Goal: Task Accomplishment & Management: Use online tool/utility

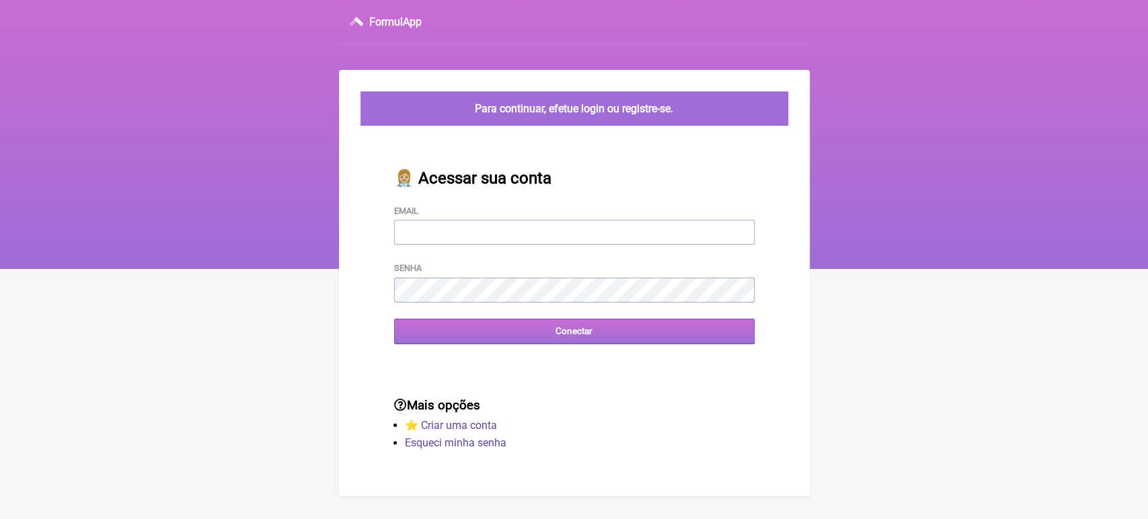
type input "[EMAIL_ADDRESS][DOMAIN_NAME]"
click at [502, 340] on input "Conectar" at bounding box center [574, 331] width 360 height 25
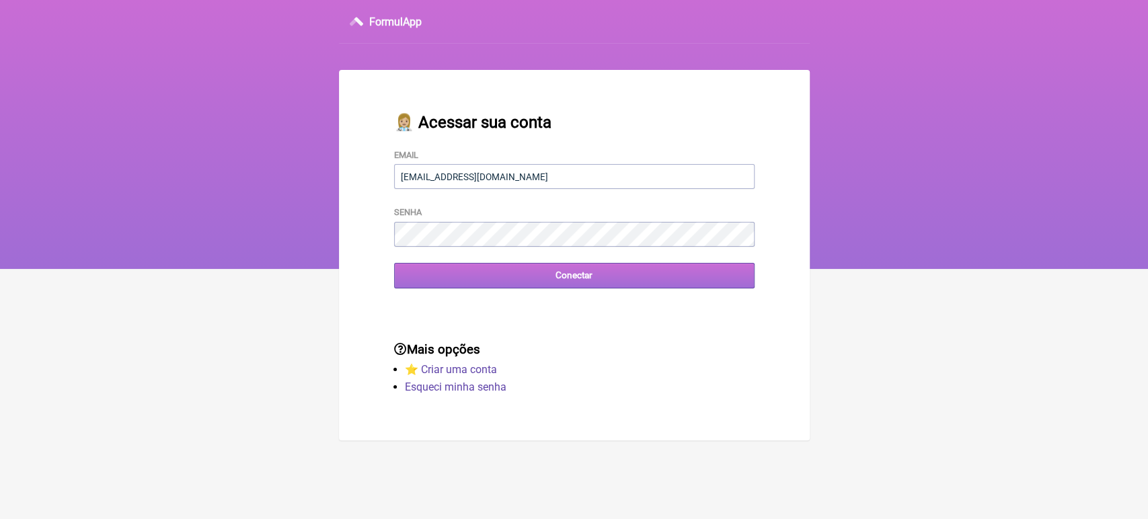
click at [479, 285] on input "Conectar" at bounding box center [574, 275] width 360 height 25
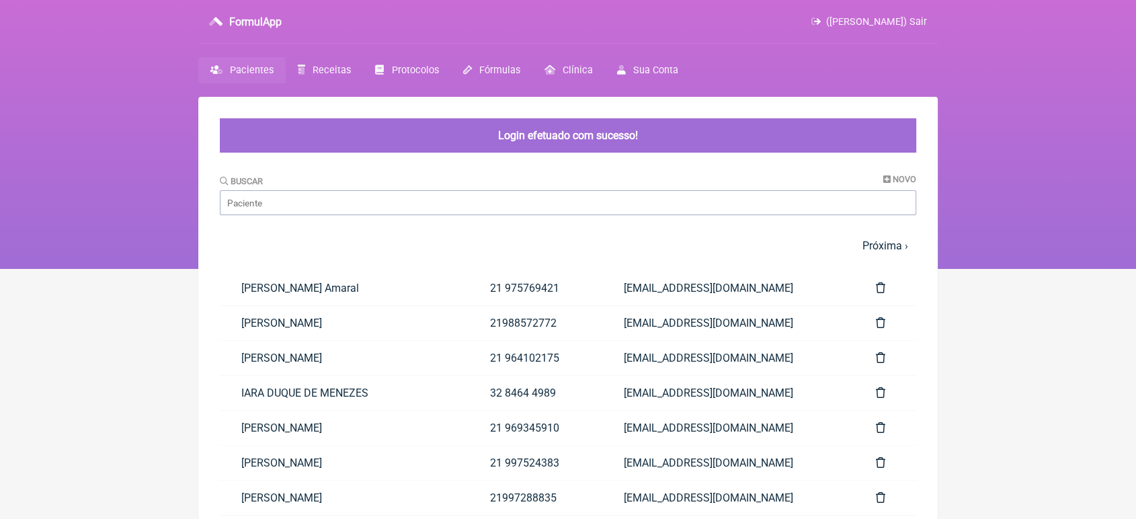
click at [502, 340] on link "21988572772" at bounding box center [535, 323] width 133 height 34
click at [418, 200] on input "Buscar" at bounding box center [568, 202] width 697 height 25
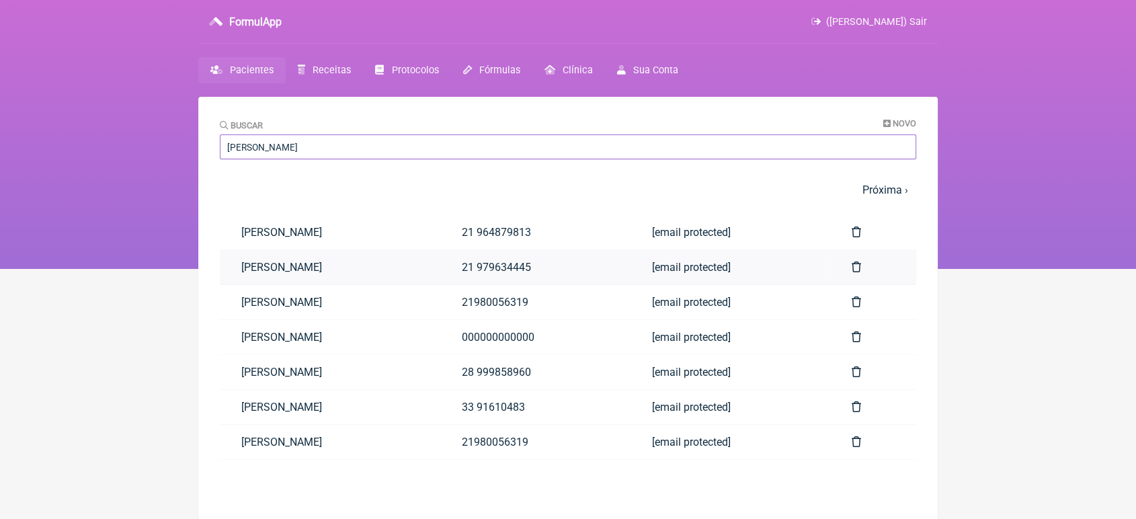
type input "[PERSON_NAME]"
click at [294, 257] on link "[PERSON_NAME]" at bounding box center [330, 267] width 221 height 34
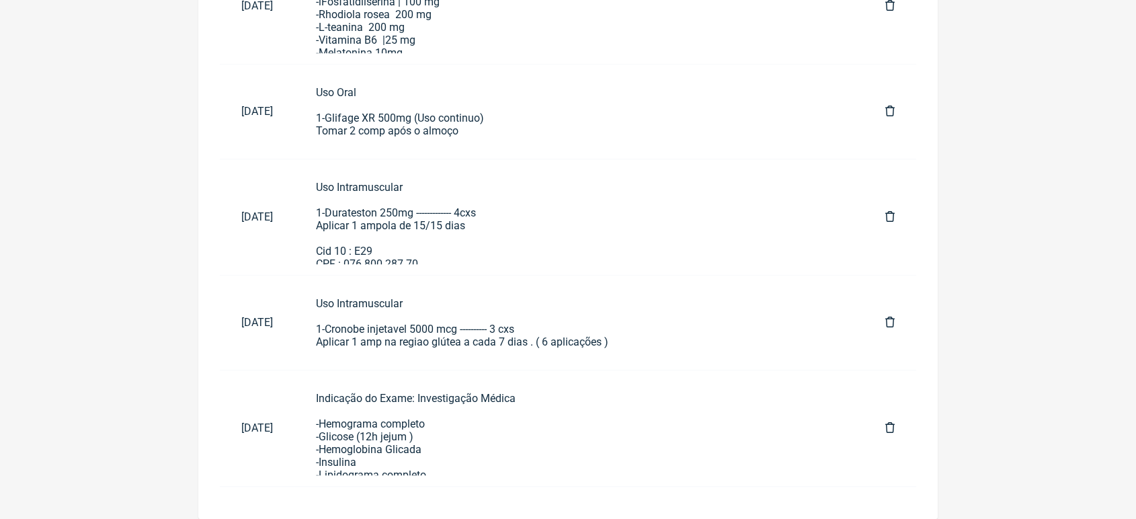
scroll to position [992, 0]
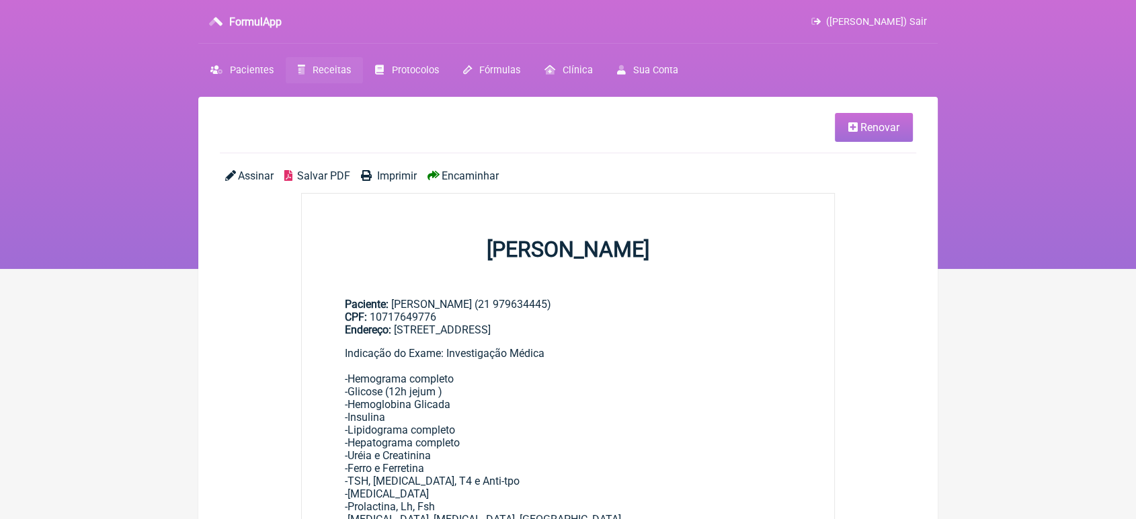
click at [864, 122] on span "Renovar" at bounding box center [880, 127] width 39 height 13
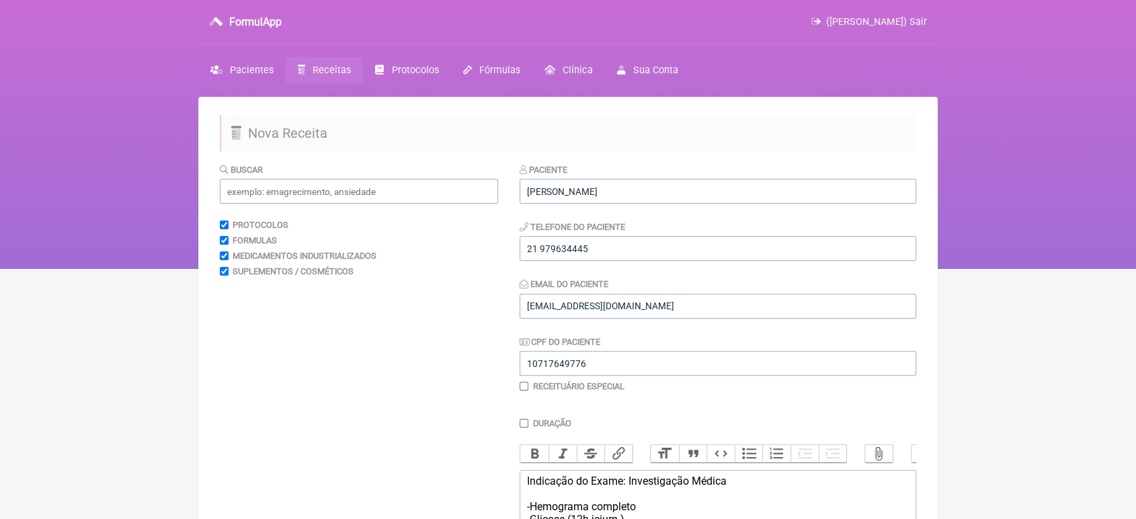
click at [684, 348] on div "CPF do Paciente 10717649776" at bounding box center [718, 355] width 397 height 41
click at [637, 371] on input "10717649776" at bounding box center [718, 363] width 397 height 25
type input "1"
type input "xxxxxxxxxxx"
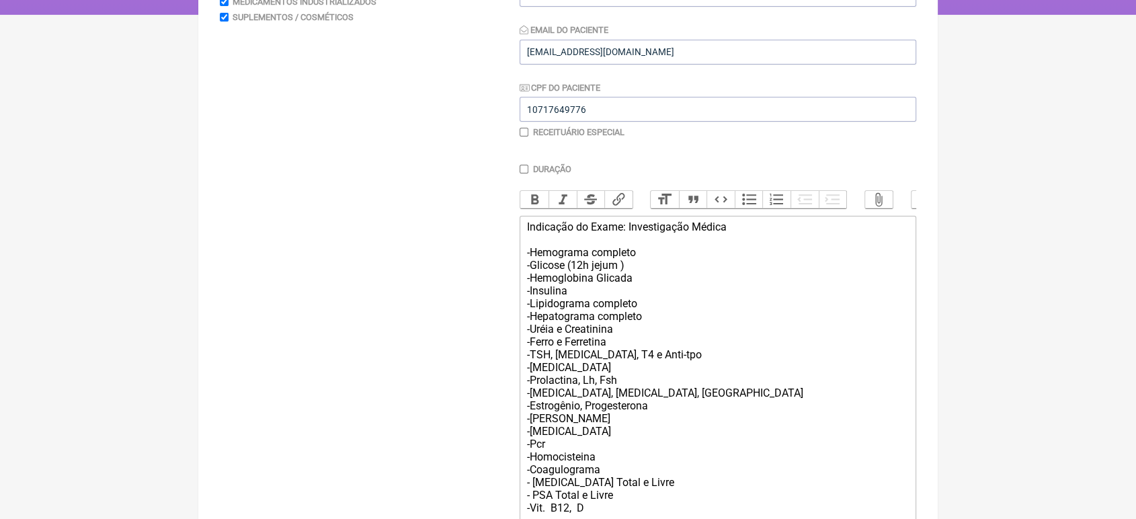
scroll to position [387, 0]
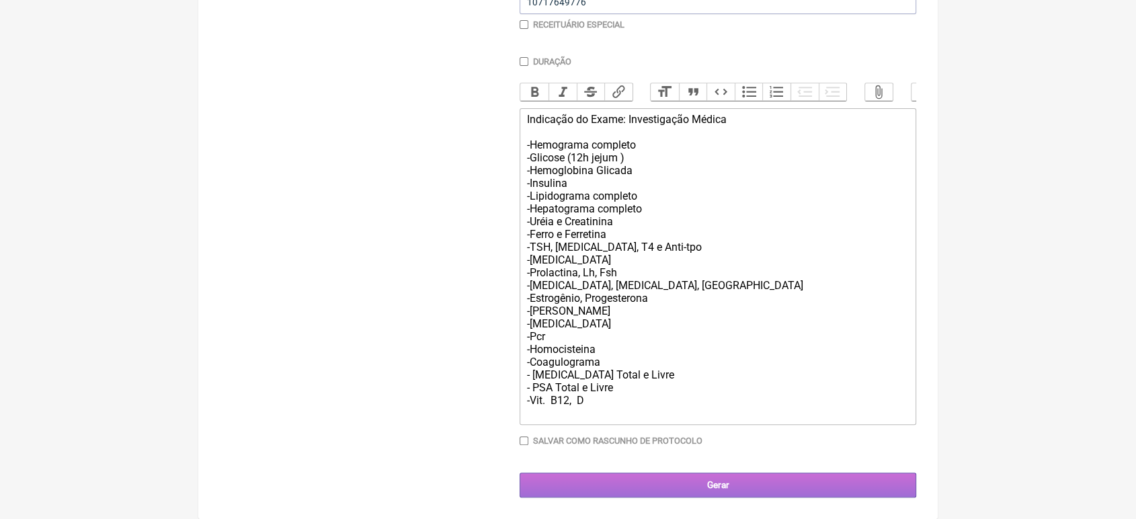
click at [647, 486] on input "Gerar" at bounding box center [718, 485] width 397 height 25
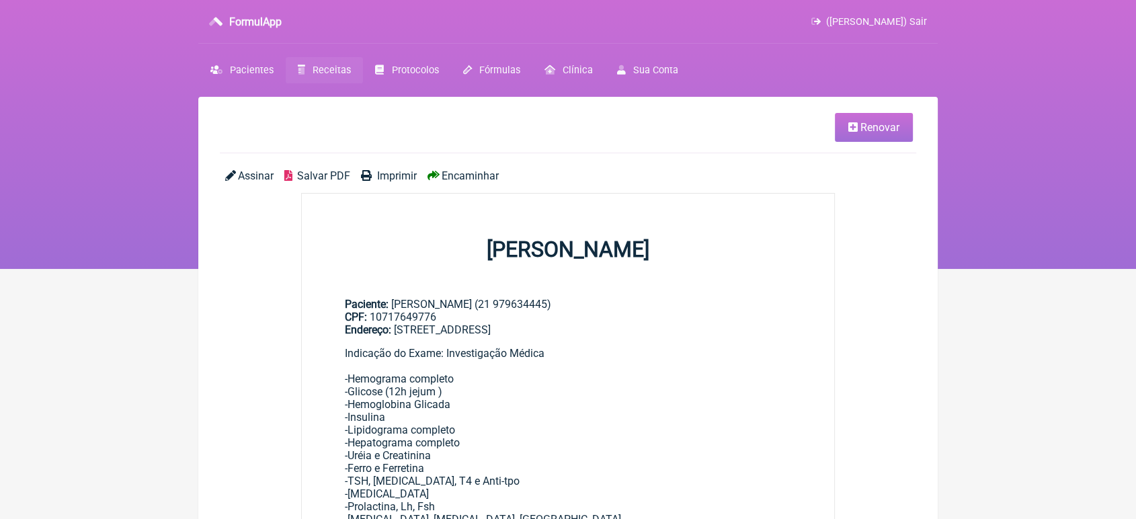
click at [399, 171] on span "Imprimir" at bounding box center [397, 175] width 40 height 13
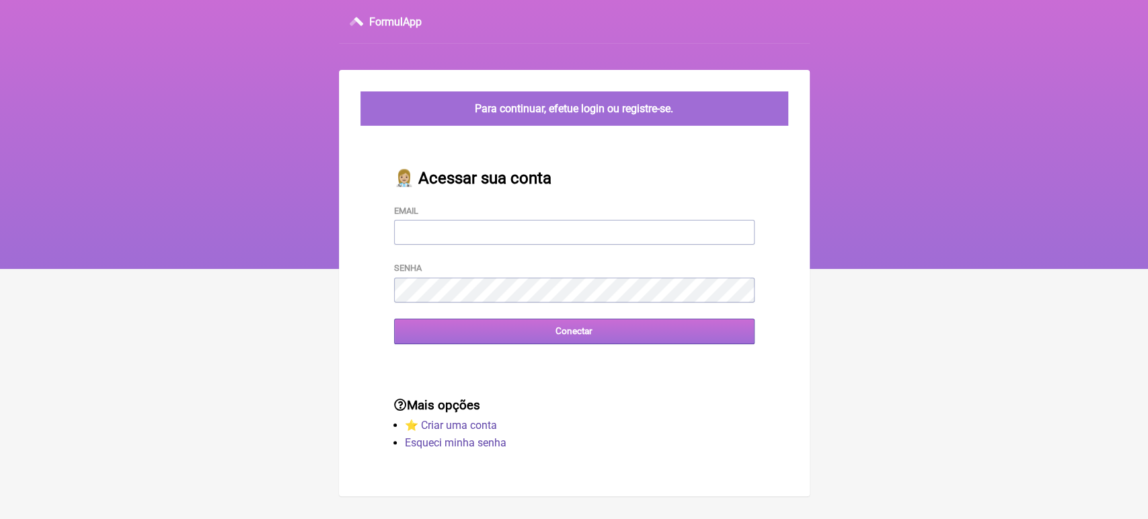
type input "[EMAIL_ADDRESS][DOMAIN_NAME]"
click at [515, 340] on input "Conectar" at bounding box center [574, 331] width 360 height 25
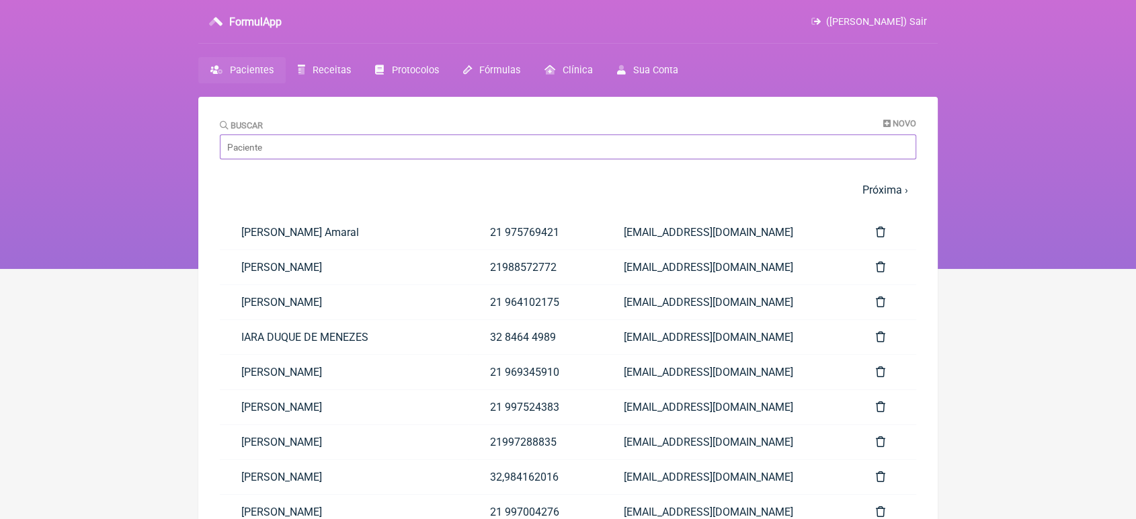
click at [500, 142] on input "Buscar" at bounding box center [568, 146] width 697 height 25
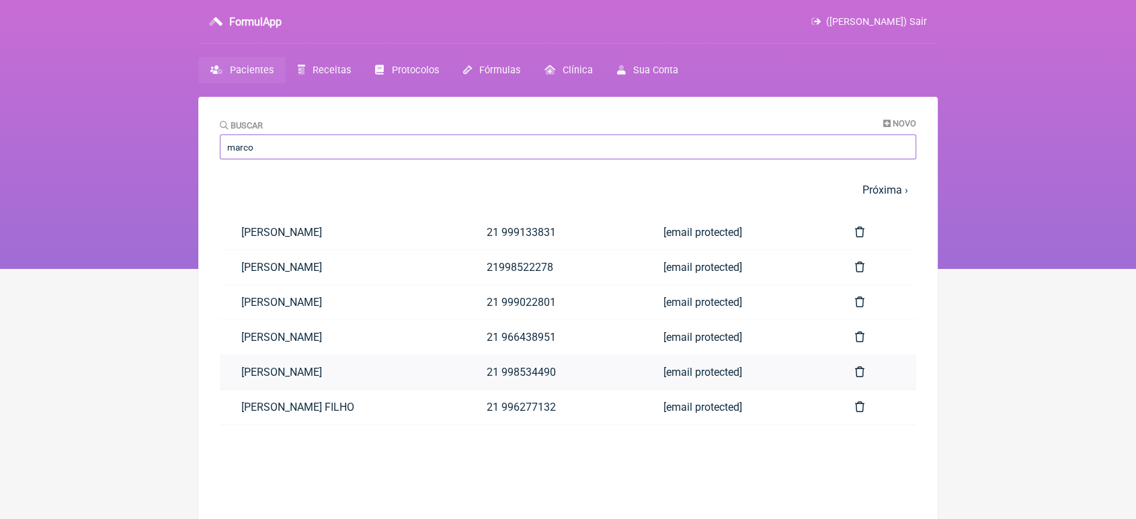
type input "marco"
click at [275, 372] on link "[PERSON_NAME]" at bounding box center [342, 372] width 245 height 34
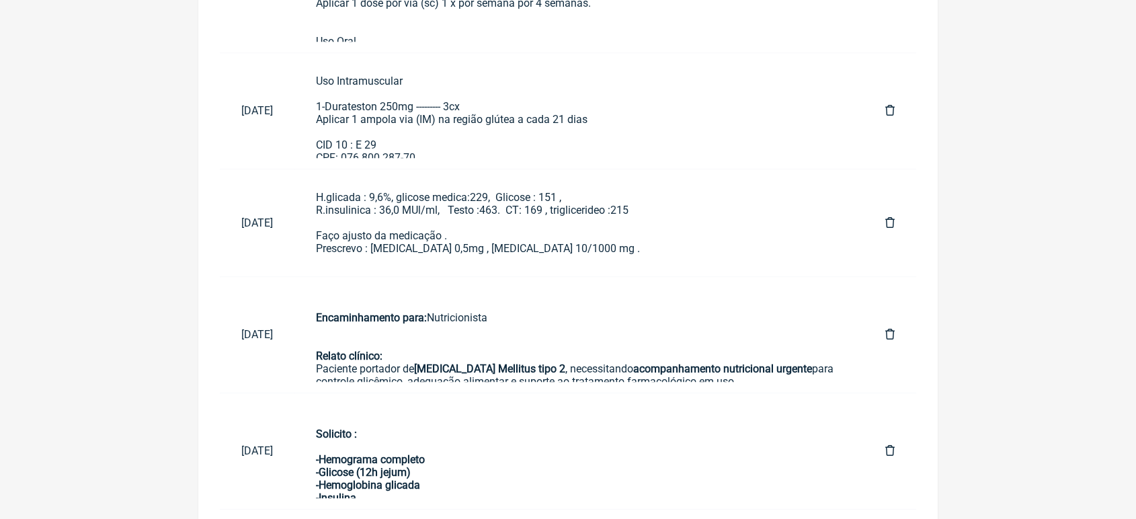
scroll to position [813, 0]
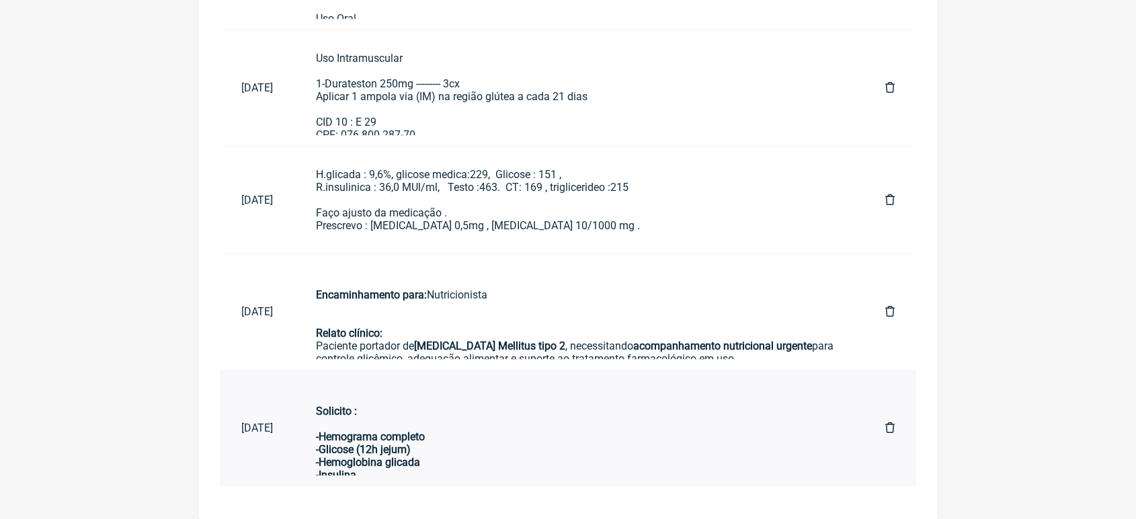
click at [386, 463] on strong "Solicito : -Hemograma completo -Glicose (12h jejum) -Hemoglobina glicada -Insul…" at bounding box center [385, 456] width 139 height 102
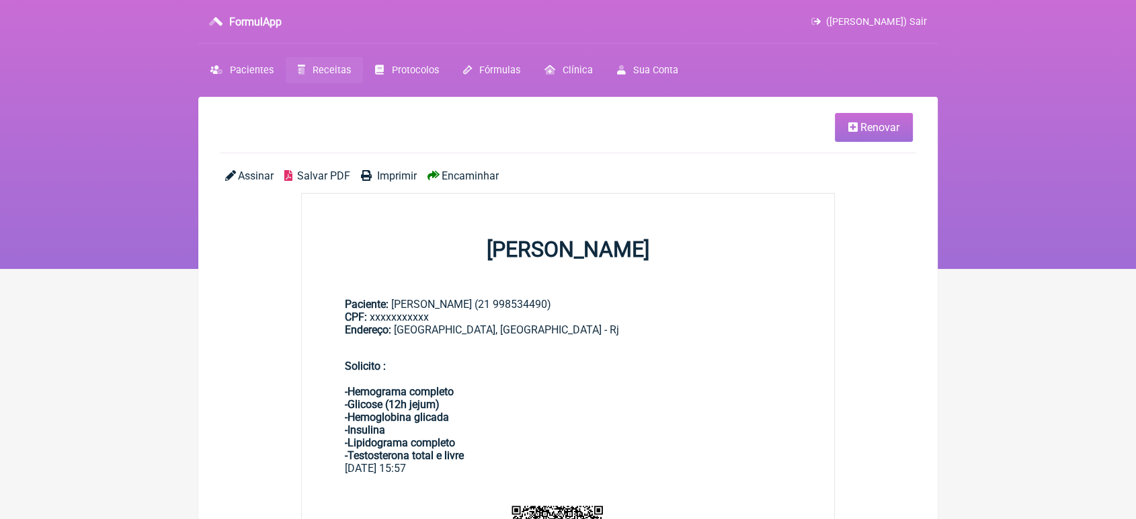
click at [877, 131] on span "Renovar" at bounding box center [880, 127] width 39 height 13
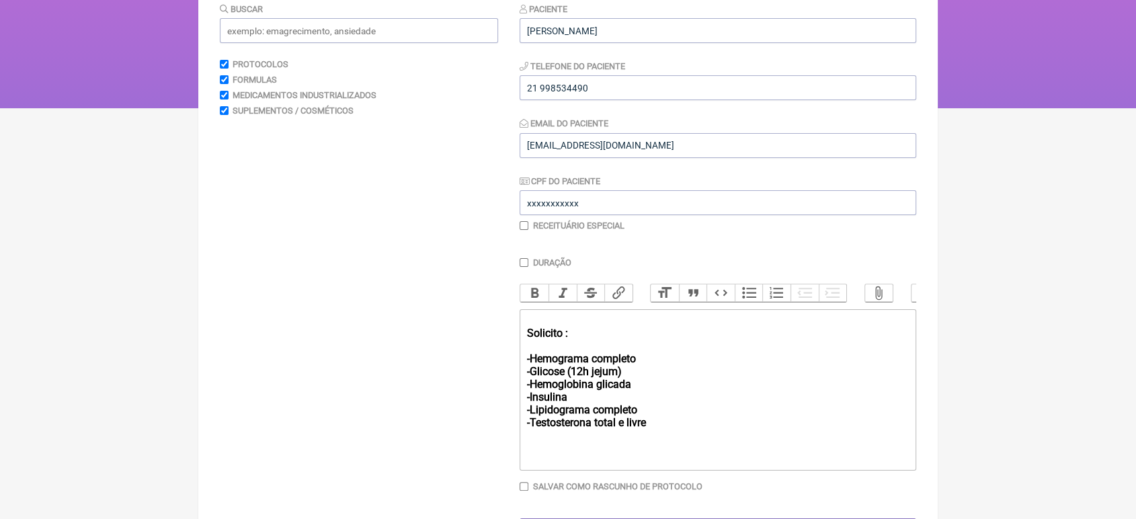
scroll to position [162, 0]
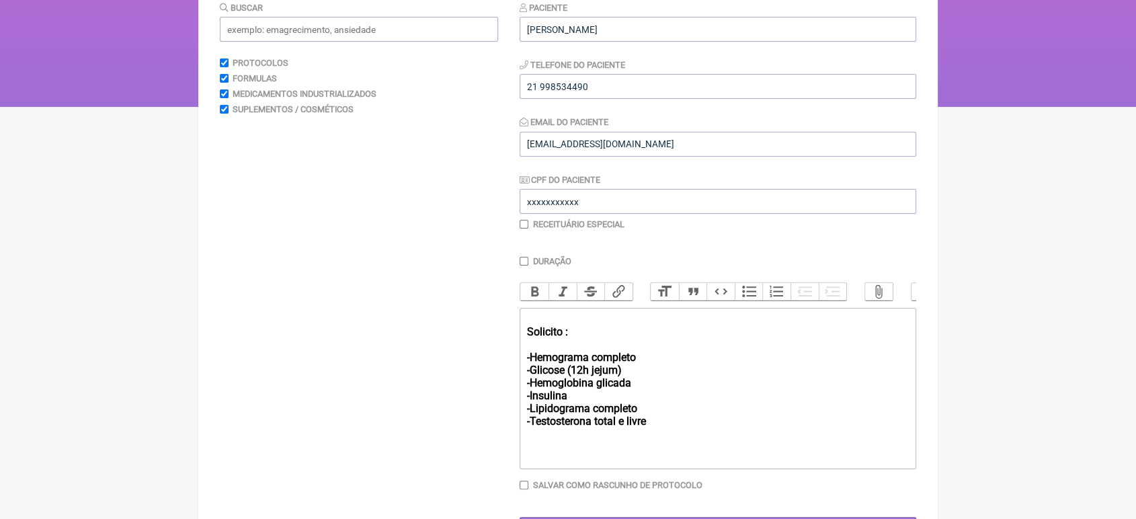
click at [529, 335] on div "Solicito : -Hemograma completo -Glicose (12h jejum) -Hemoglobina glicada -Insul…" at bounding box center [718, 370] width 382 height 115
click at [633, 334] on div "Indicação do Exame: investigação Médica Solicito : -Hemograma completo -Glicose…" at bounding box center [718, 370] width 382 height 115
type trix-editor "<div>Indicação do Exame: Investigação Médica<strong><br>Solicito :<br><br>-Hemo…"
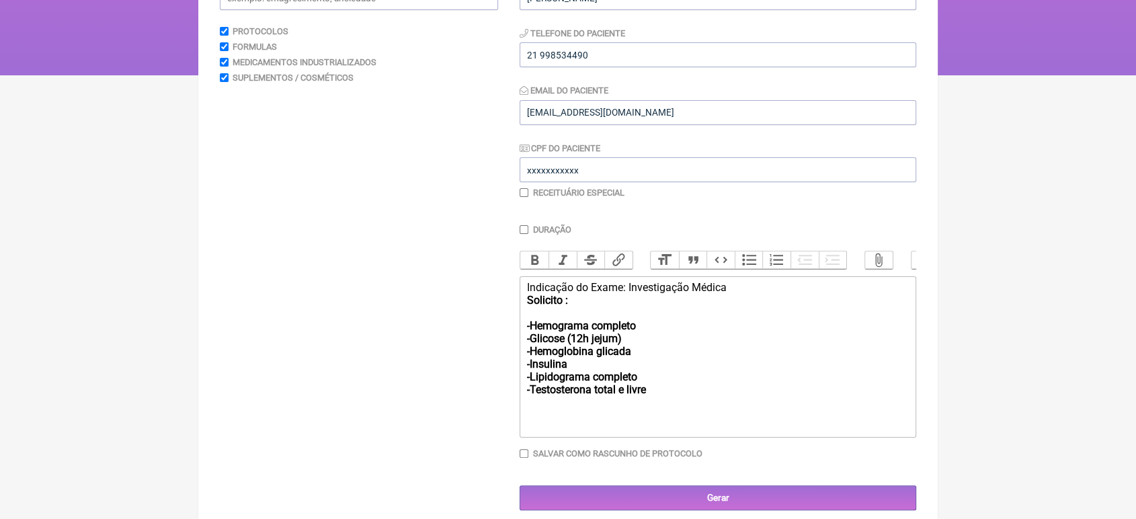
scroll to position [223, 0]
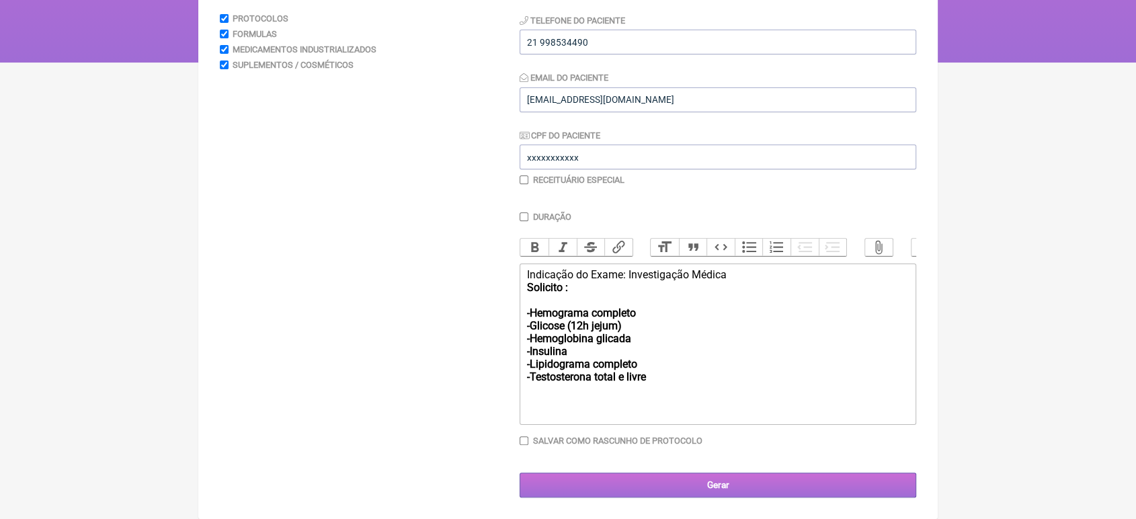
click at [818, 481] on input "Gerar" at bounding box center [718, 485] width 397 height 25
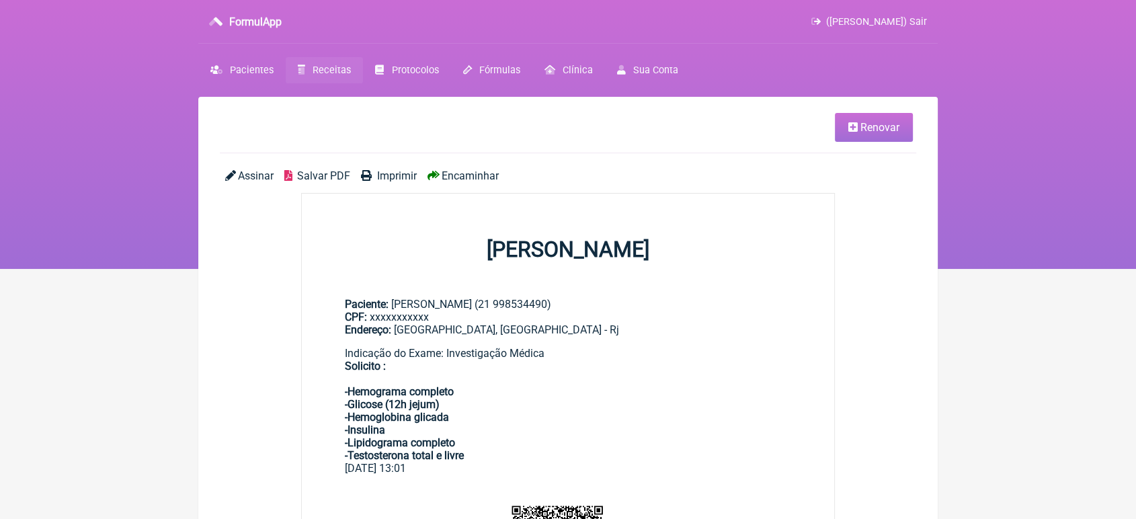
click at [818, 481] on main "Paciente: [PERSON_NAME] (21 998534490) CPF: xxxxxxxxxxx Endereço: [GEOGRAPHIC_D…" at bounding box center [568, 380] width 533 height 209
click at [467, 180] on span "Encaminhar" at bounding box center [470, 175] width 57 height 13
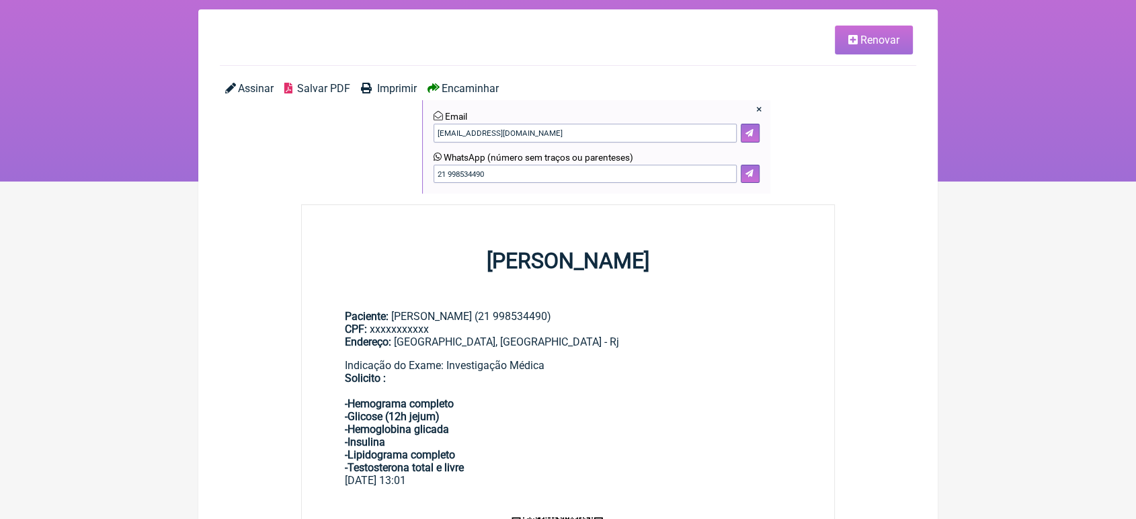
scroll to position [79, 0]
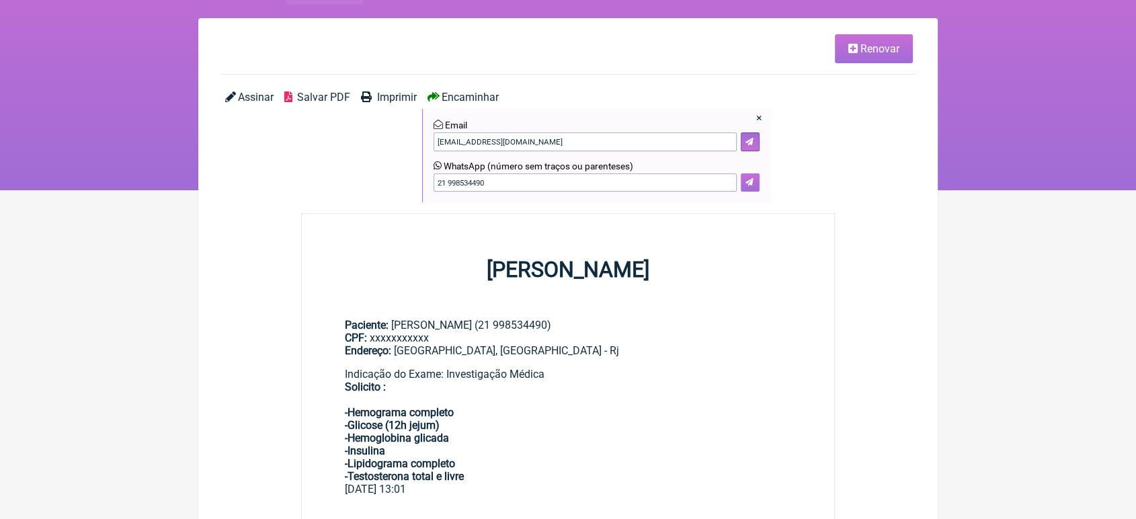
click at [748, 178] on button at bounding box center [750, 182] width 19 height 19
